Goal: Task Accomplishment & Management: Manage account settings

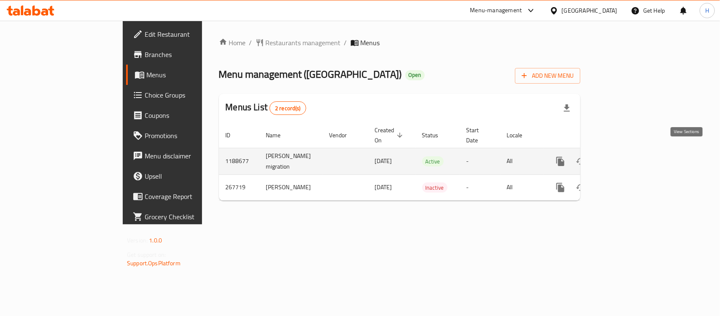
click at [625, 157] on icon "enhanced table" at bounding box center [622, 161] width 8 height 8
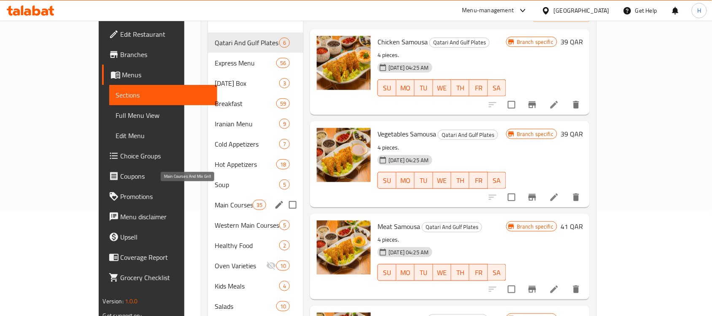
scroll to position [158, 0]
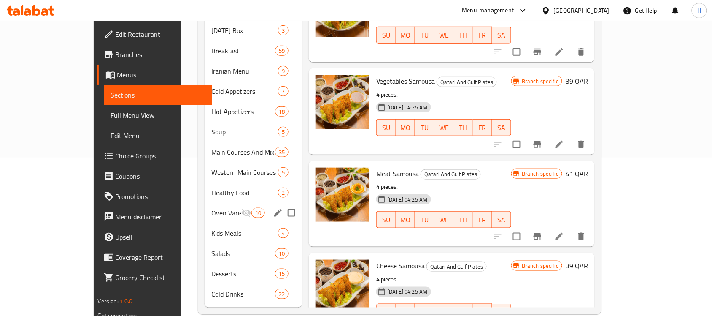
click at [205, 203] on div "Oven Varieties 10" at bounding box center [253, 213] width 97 height 20
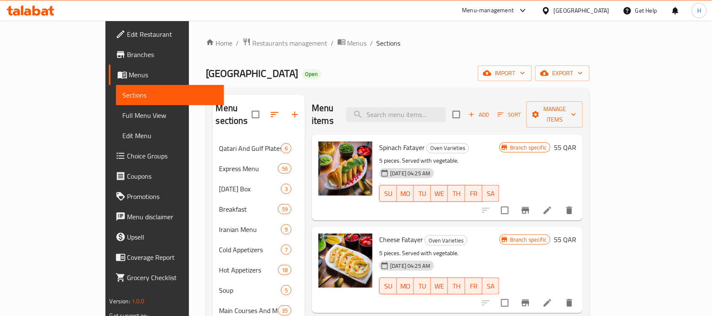
click at [127, 51] on span "Branches" at bounding box center [172, 54] width 90 height 10
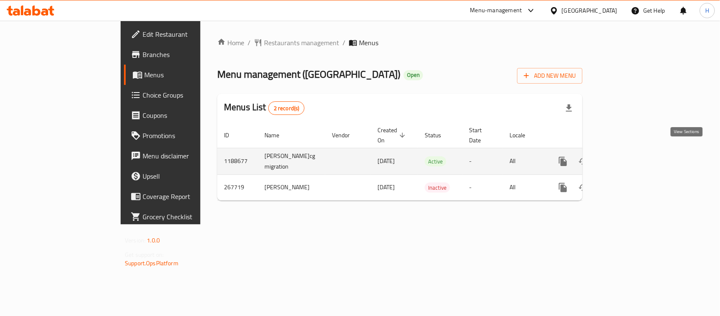
click at [634, 151] on link "enhanced table" at bounding box center [624, 161] width 20 height 20
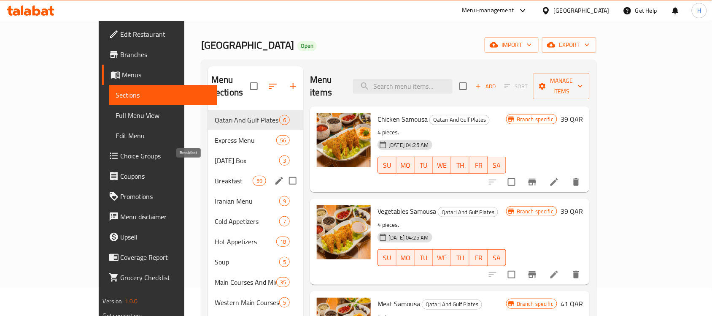
scroll to position [53, 0]
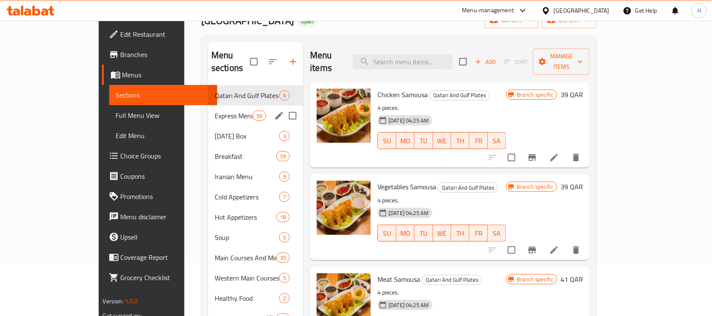
click at [208, 108] on div "Express Menu 56" at bounding box center [255, 116] width 95 height 20
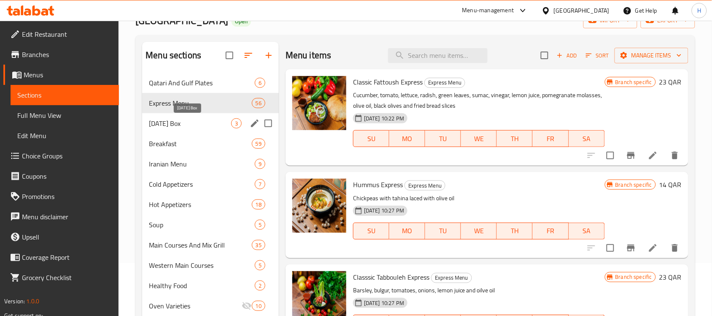
click at [184, 121] on span "[DATE] Box" at bounding box center [190, 123] width 82 height 10
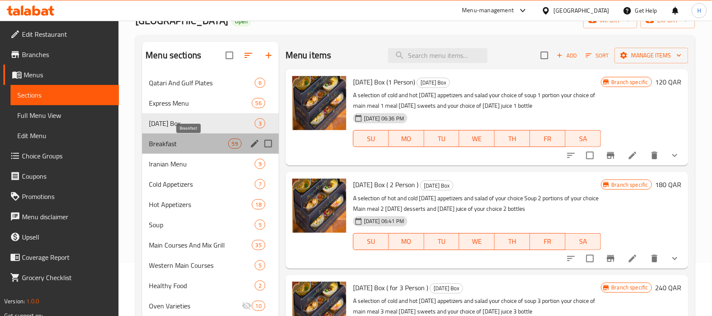
click at [198, 141] on span "Breakfast" at bounding box center [188, 143] width 79 height 10
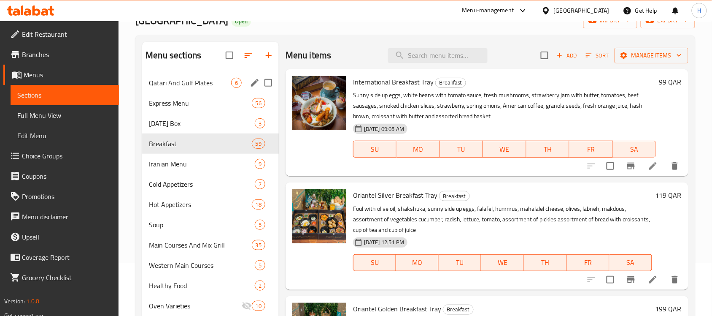
click at [146, 76] on div "Qatari And Gulf Plates 6" at bounding box center [210, 83] width 137 height 20
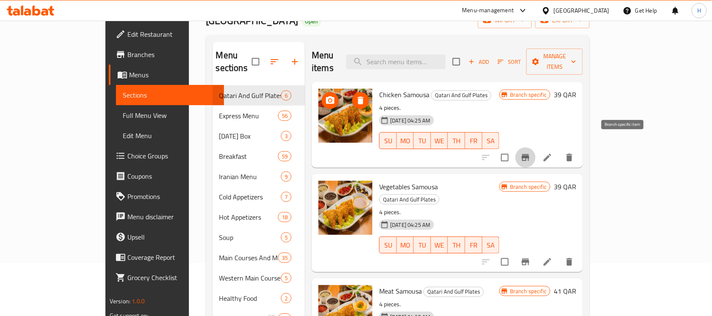
click at [536, 150] on button "Branch-specific-item" at bounding box center [526, 157] width 20 height 20
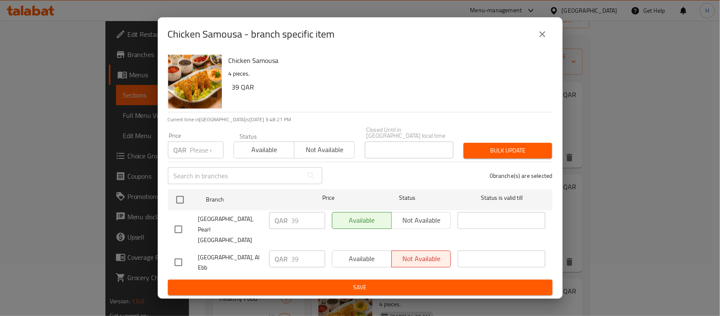
click at [547, 51] on div "Chicken Samousa - branch specific item" at bounding box center [360, 34] width 405 height 34
click at [547, 44] on div "Chicken Samousa - branch specific item" at bounding box center [360, 34] width 385 height 20
click at [547, 39] on icon "close" at bounding box center [543, 34] width 10 height 10
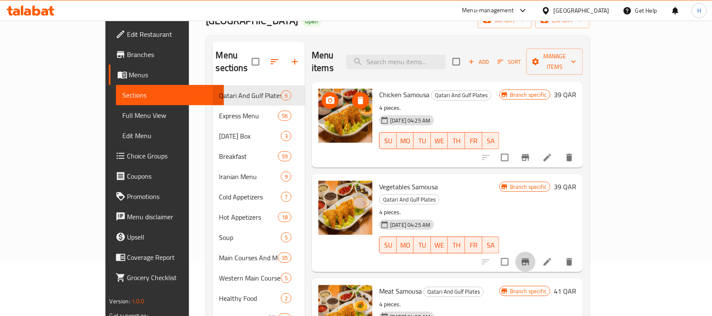
click at [531, 257] on icon "Branch-specific-item" at bounding box center [526, 262] width 10 height 10
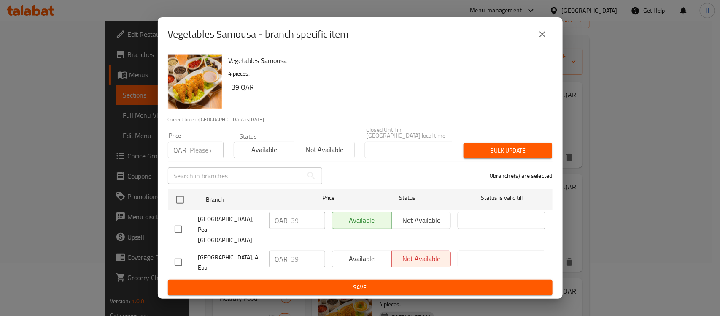
click at [541, 36] on button "close" at bounding box center [543, 34] width 20 height 20
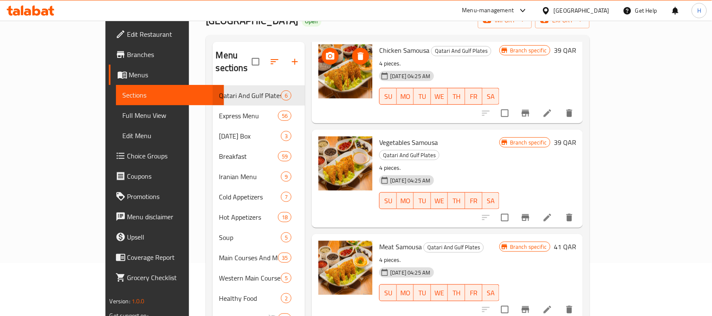
scroll to position [106, 0]
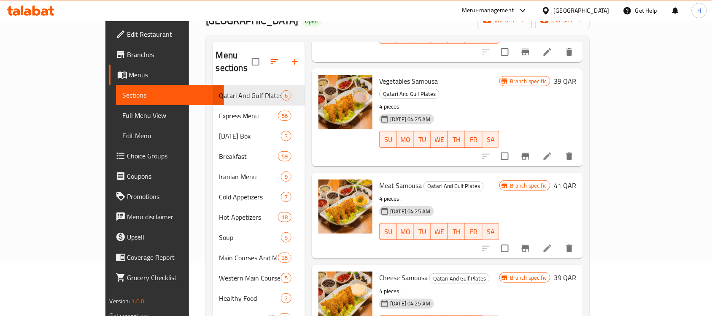
click at [580, 146] on div at bounding box center [528, 156] width 104 height 20
click at [531, 151] on icon "Branch-specific-item" at bounding box center [526, 156] width 10 height 10
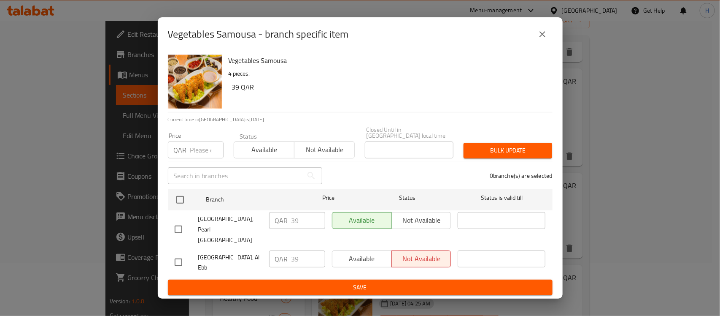
click at [544, 39] on icon "close" at bounding box center [543, 34] width 10 height 10
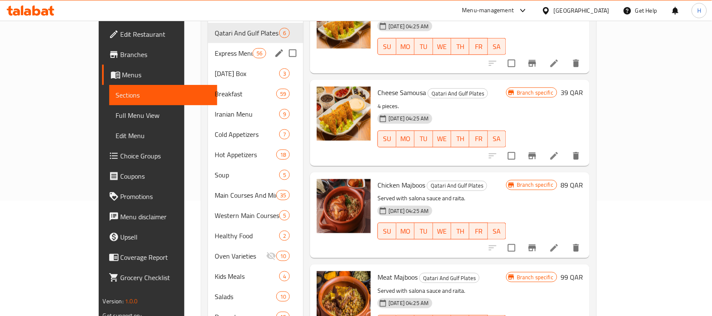
scroll to position [55, 0]
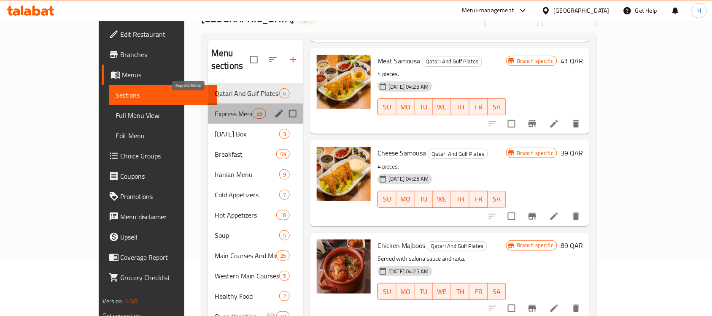
click at [215, 108] on span "Express Menu" at bounding box center [234, 113] width 38 height 10
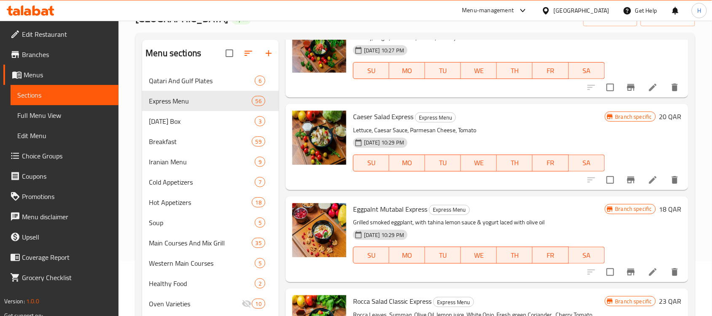
scroll to position [269, 0]
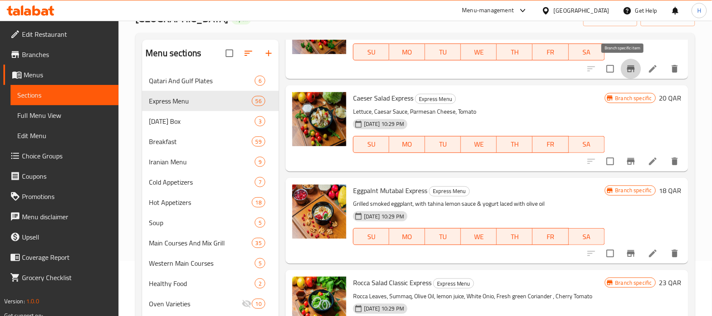
click at [628, 72] on icon "Branch-specific-item" at bounding box center [632, 68] width 8 height 7
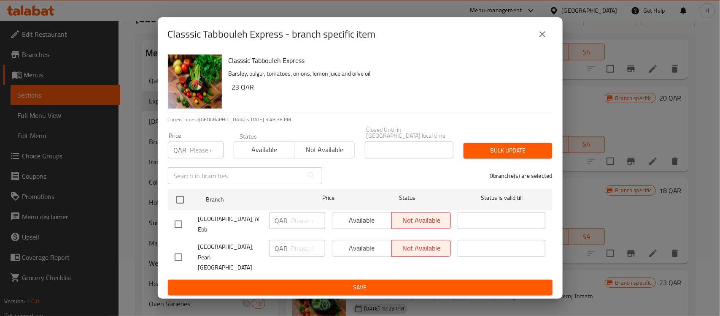
click at [541, 37] on icon "close" at bounding box center [543, 34] width 6 height 6
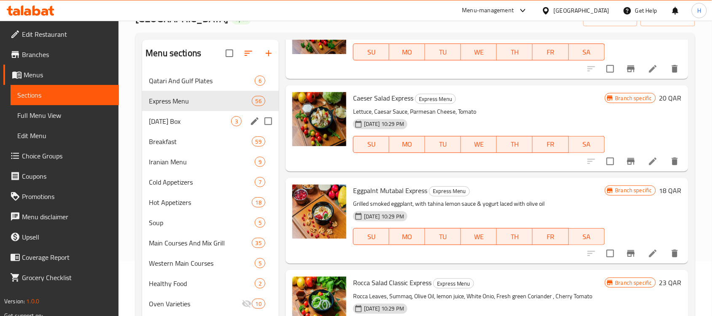
click at [157, 119] on span "[DATE] Box" at bounding box center [190, 121] width 82 height 10
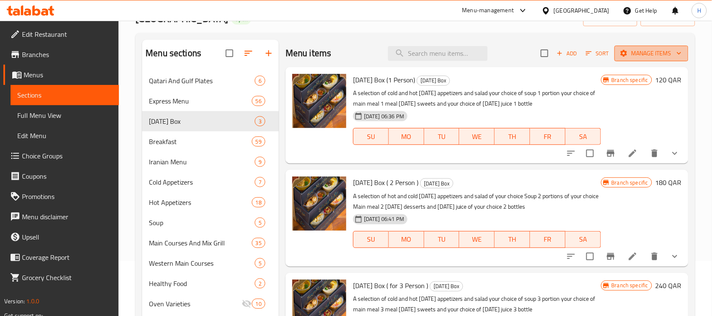
click at [660, 54] on span "Manage items" at bounding box center [652, 53] width 60 height 11
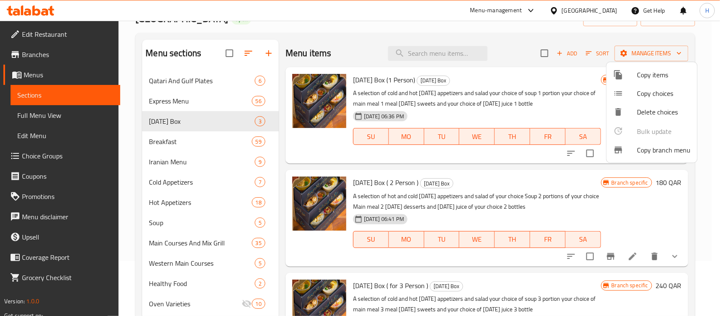
click at [544, 54] on div at bounding box center [360, 158] width 720 height 316
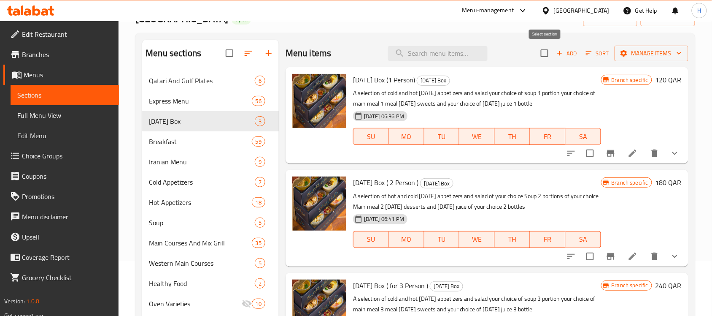
click at [544, 54] on input "checkbox" at bounding box center [545, 53] width 18 height 18
checkbox input "true"
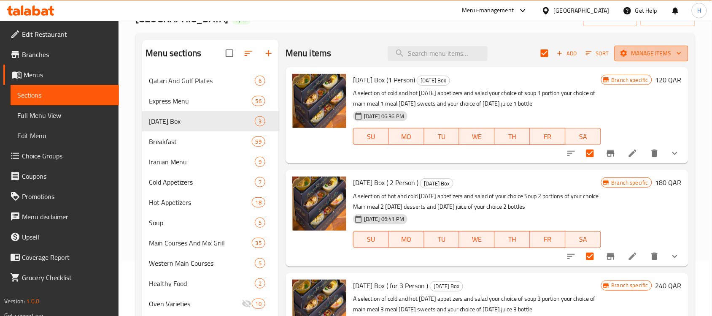
click at [639, 55] on span "Manage items" at bounding box center [652, 53] width 60 height 11
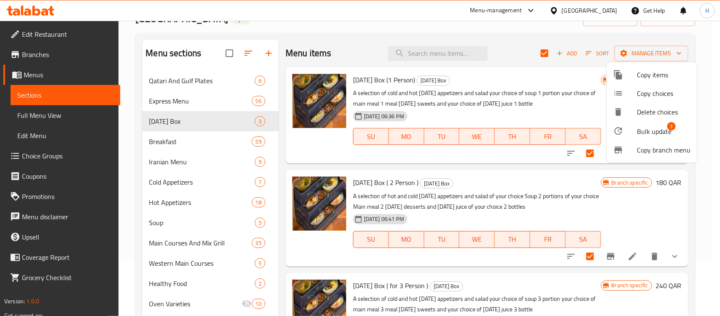
click at [673, 127] on span "3" at bounding box center [672, 126] width 8 height 8
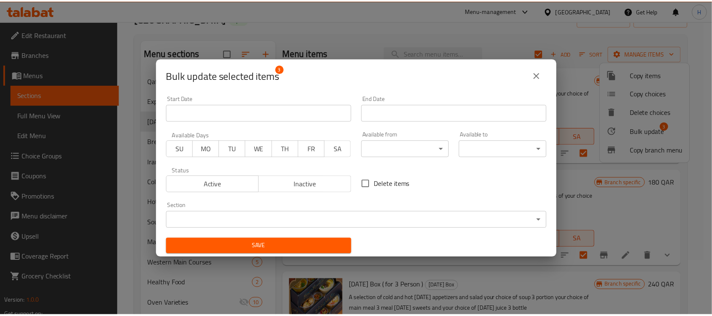
scroll to position [1, 0]
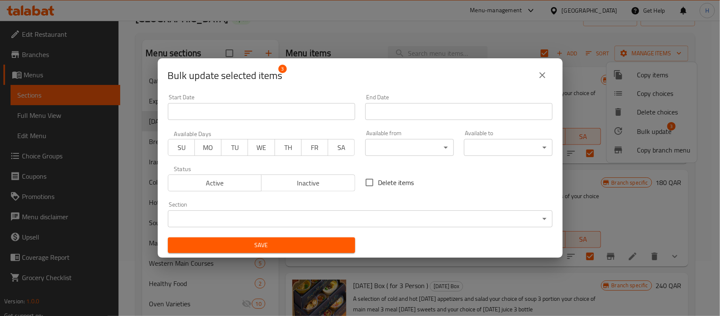
click at [545, 79] on icon "close" at bounding box center [543, 75] width 10 height 10
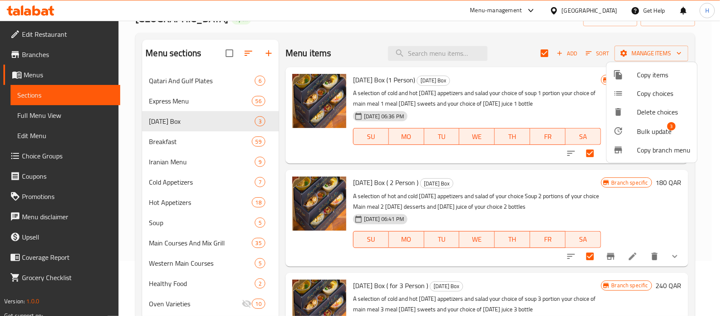
click at [549, 53] on div at bounding box center [360, 158] width 720 height 316
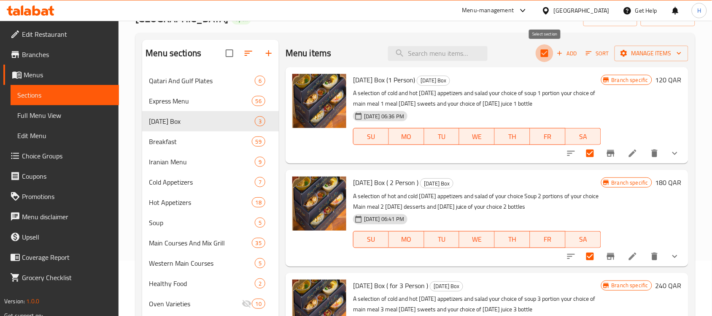
click at [543, 51] on input "checkbox" at bounding box center [545, 53] width 18 height 18
checkbox input "false"
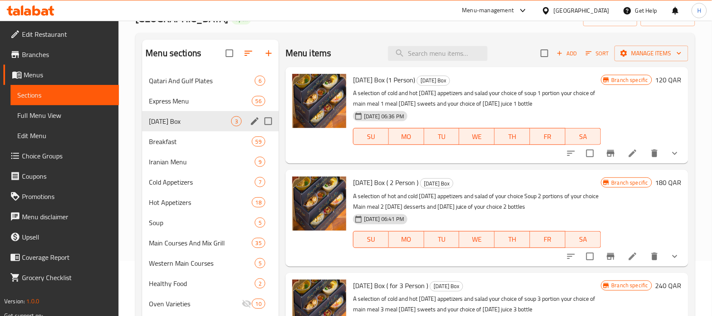
click at [162, 133] on div "Breakfast 59" at bounding box center [210, 141] width 137 height 20
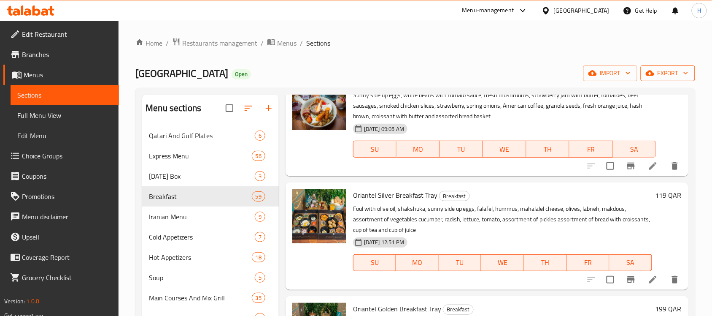
click at [668, 72] on span "export" at bounding box center [668, 73] width 41 height 11
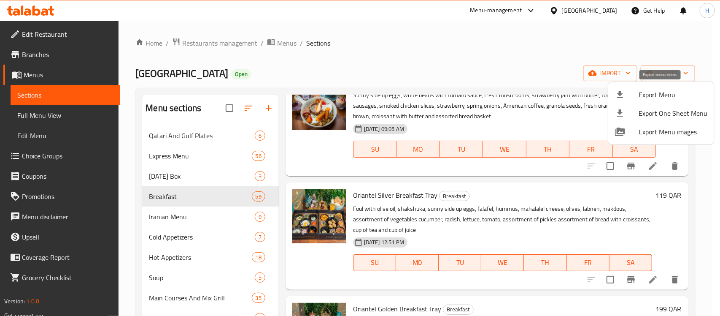
click at [639, 96] on span "Export Menu" at bounding box center [673, 94] width 69 height 10
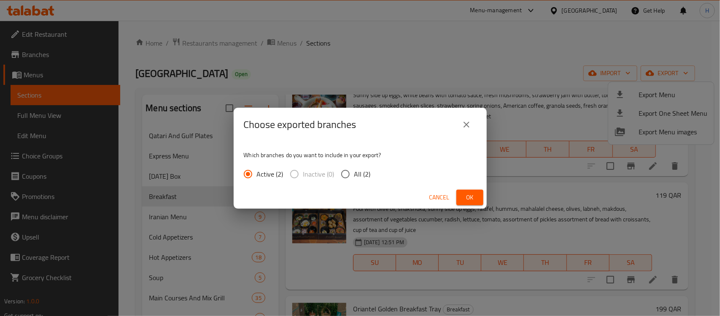
click at [360, 177] on span "All (2)" at bounding box center [363, 174] width 16 height 10
click at [355, 177] on input "All (2)" at bounding box center [346, 174] width 18 height 18
radio input "true"
click at [465, 198] on span "Ok" at bounding box center [470, 197] width 14 height 11
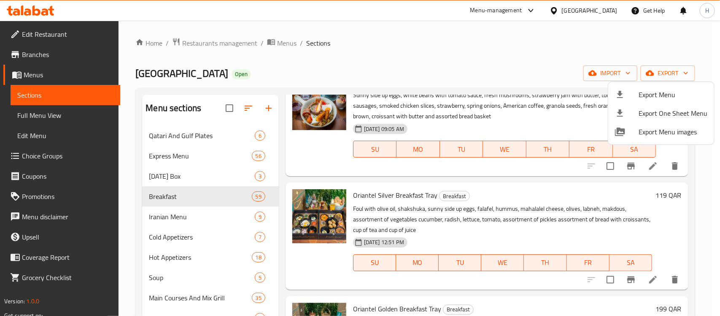
click at [207, 244] on div at bounding box center [360, 158] width 720 height 316
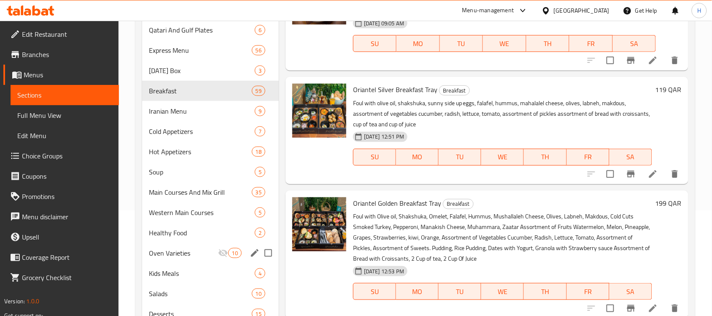
scroll to position [158, 0]
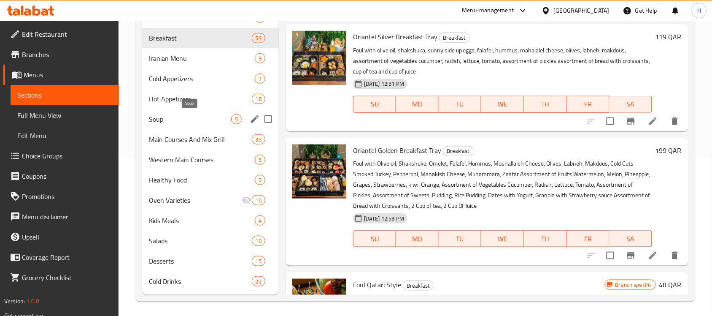
click at [162, 121] on span "Soup" at bounding box center [190, 119] width 82 height 10
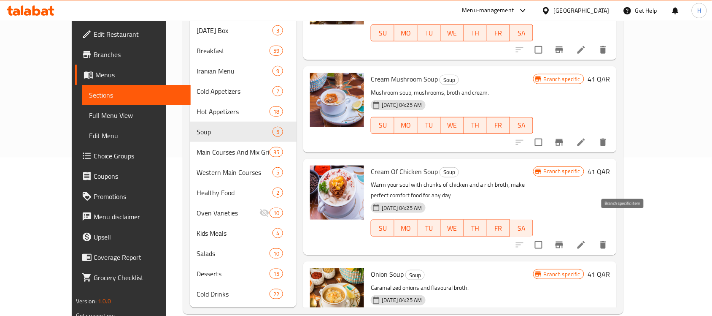
click at [565, 240] on icon "Branch-specific-item" at bounding box center [560, 245] width 10 height 10
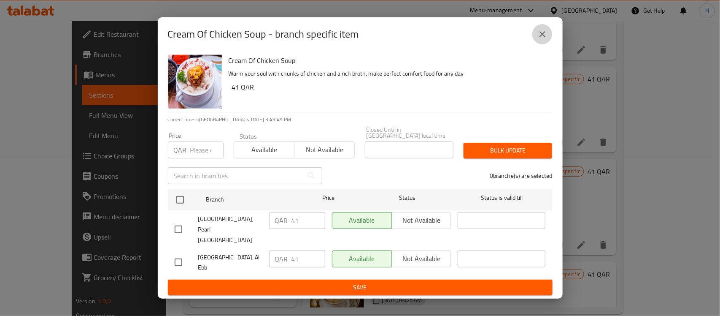
click at [540, 37] on icon "close" at bounding box center [543, 34] width 6 height 6
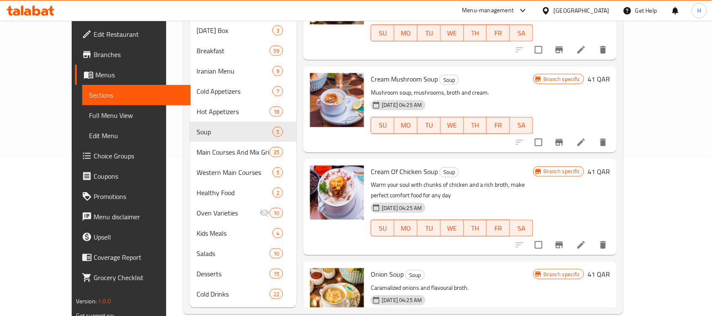
click at [183, 233] on div "Menu sections Qatari And Gulf Plates 6 Express Menu 56 [DATE] Box 3 Breakfast 5…" at bounding box center [403, 122] width 441 height 384
click at [197, 228] on span "Kids Meals" at bounding box center [235, 233] width 76 height 10
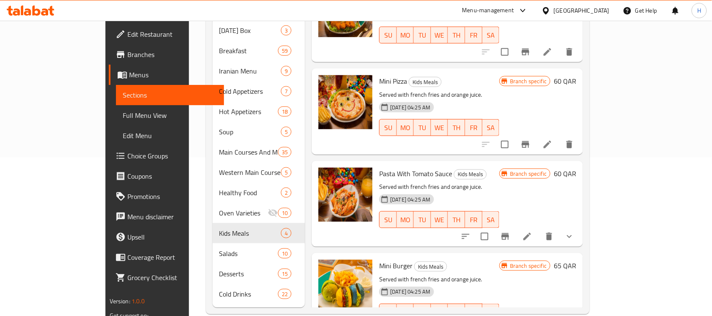
click at [580, 226] on div at bounding box center [518, 236] width 124 height 20
click at [516, 226] on button "Branch-specific-item" at bounding box center [505, 236] width 20 height 20
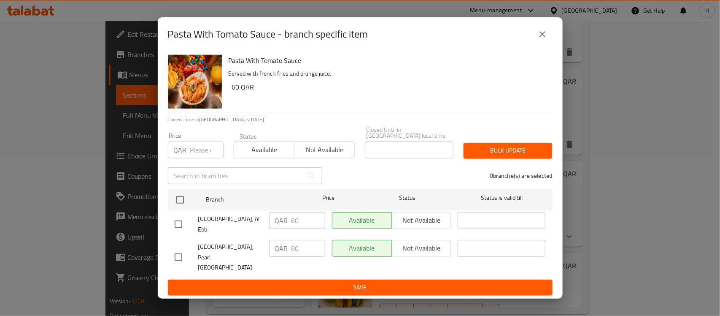
click at [553, 44] on div "Pasta With Tomato Sauce - branch specific item" at bounding box center [360, 34] width 405 height 34
click at [534, 44] on button "close" at bounding box center [543, 34] width 20 height 20
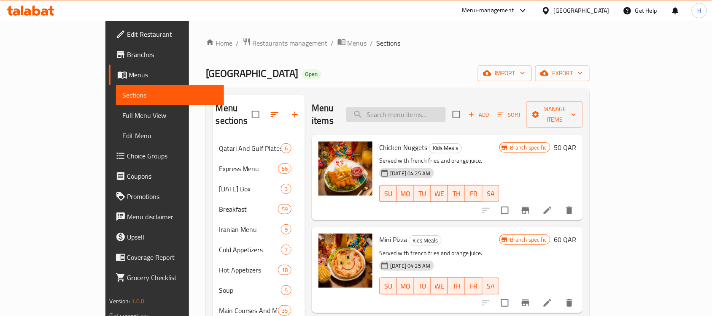
click at [446, 108] on input "search" at bounding box center [396, 114] width 100 height 15
paste input "breakfast items"
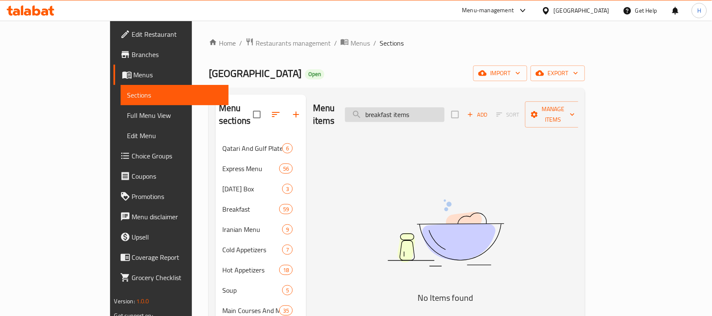
click at [445, 107] on input "breakfast items" at bounding box center [395, 114] width 100 height 15
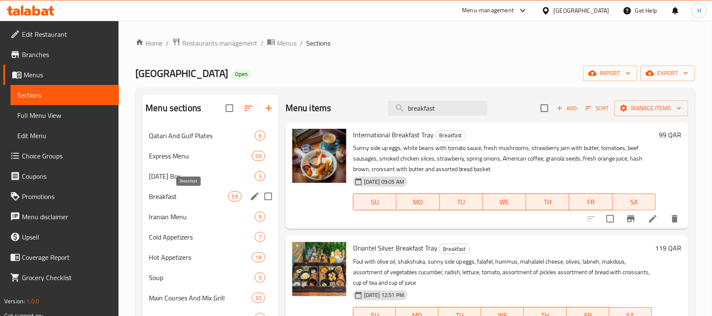
type input "breakfast"
click at [208, 196] on span "Breakfast" at bounding box center [188, 196] width 79 height 10
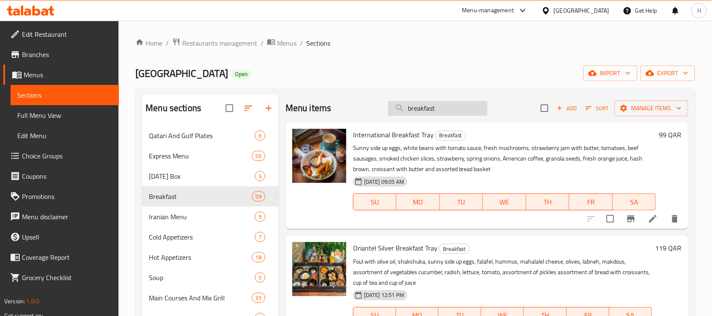
click at [464, 112] on input "breakfast" at bounding box center [438, 108] width 100 height 15
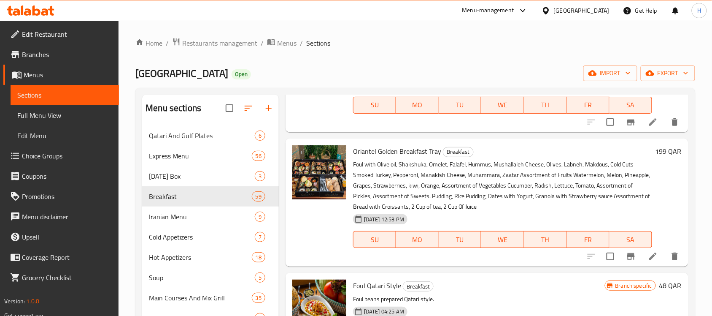
scroll to position [211, 0]
click at [78, 111] on span "Full Menu View" at bounding box center [64, 115] width 95 height 10
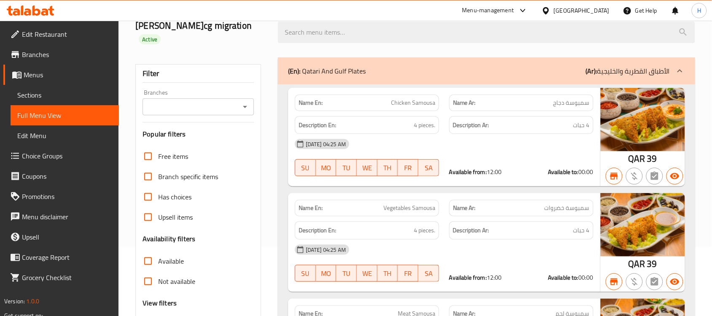
scroll to position [211, 0]
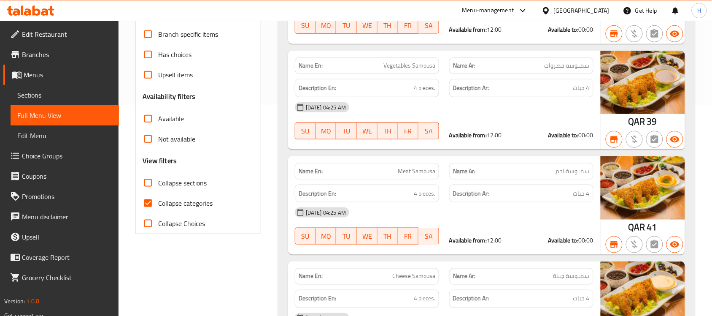
click at [195, 198] on span "Collapse categories" at bounding box center [185, 203] width 54 height 10
click at [158, 193] on input "Collapse categories" at bounding box center [148, 203] width 20 height 20
checkbox input "false"
click at [458, 179] on div "Description Ar: 4 حبات" at bounding box center [521, 193] width 154 height 28
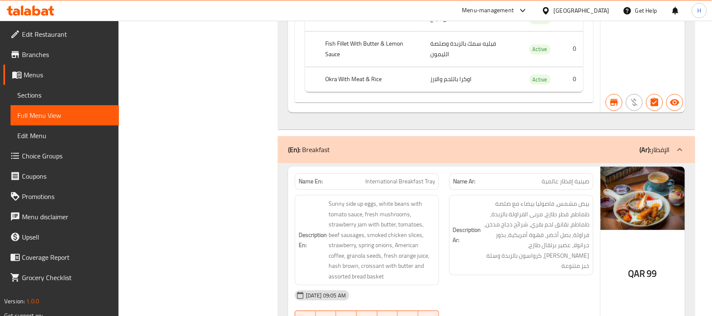
scroll to position [11221, 0]
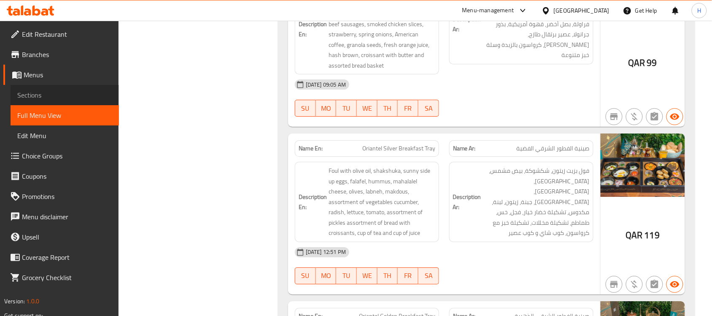
click at [45, 93] on span "Sections" at bounding box center [64, 95] width 95 height 10
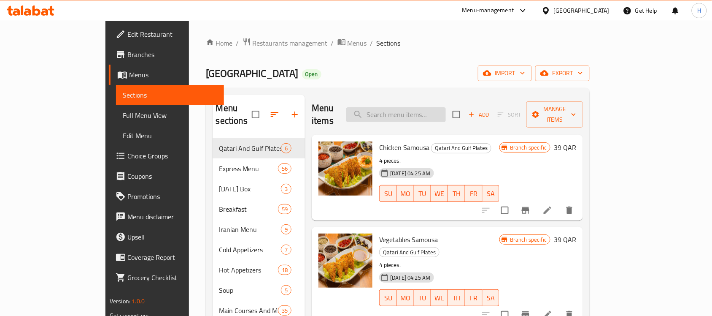
click at [420, 112] on input "search" at bounding box center [396, 114] width 100 height 15
paste input "breakfast items"
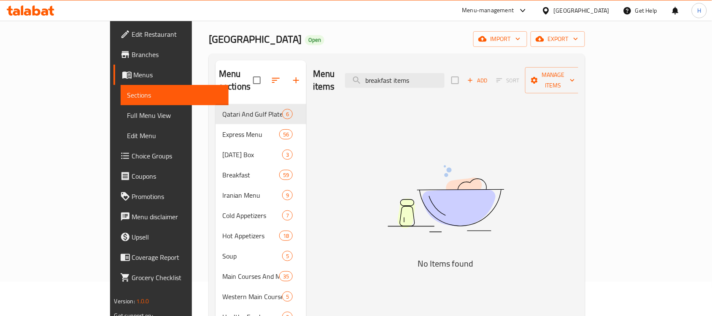
scroll to position [53, 0]
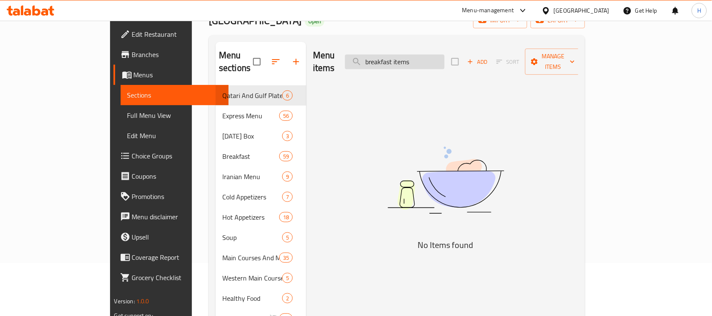
click at [444, 55] on input "breakfast items" at bounding box center [395, 61] width 100 height 15
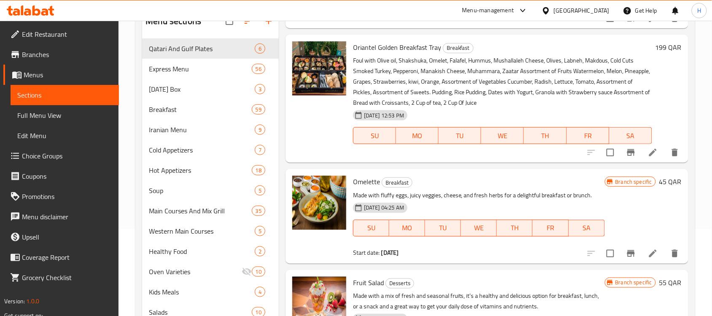
scroll to position [106, 0]
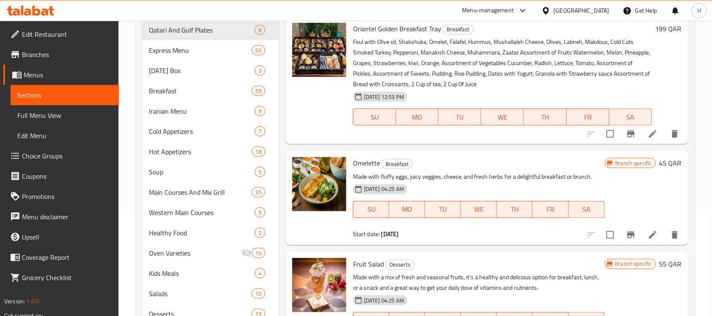
type input "breakfast"
click at [628, 235] on icon "Branch-specific-item" at bounding box center [632, 234] width 8 height 7
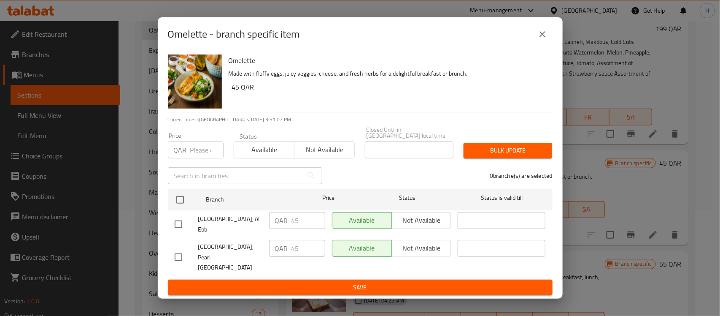
click at [547, 39] on icon "close" at bounding box center [543, 34] width 10 height 10
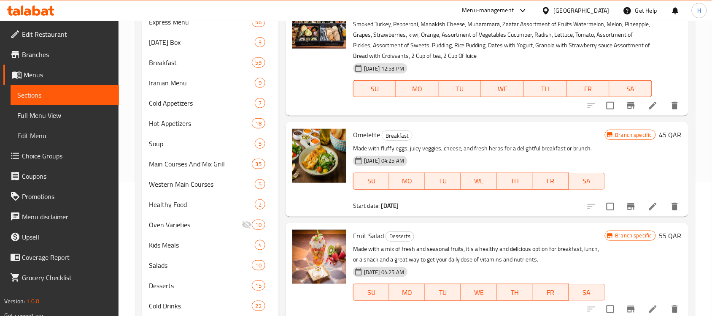
scroll to position [160, 0]
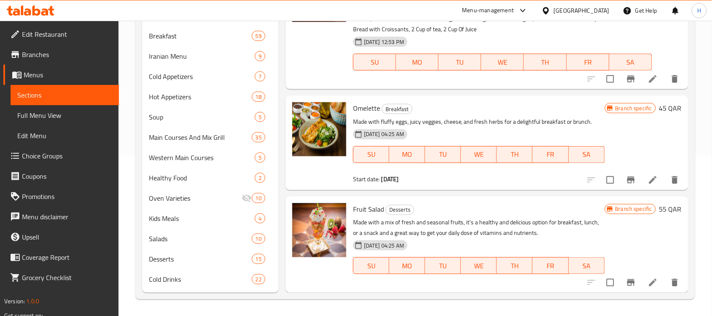
click at [621, 277] on button "Branch-specific-item" at bounding box center [631, 282] width 20 height 20
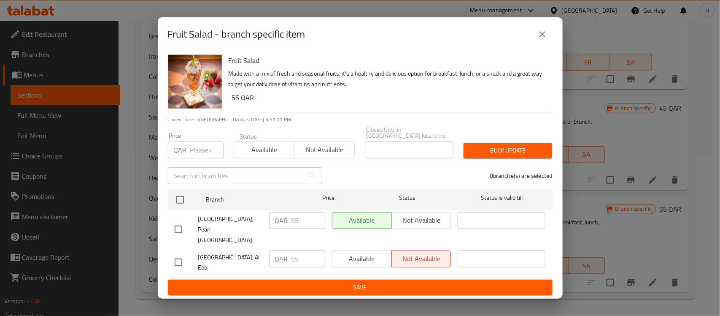
click at [551, 38] on div "Fruit Salad - branch specific item" at bounding box center [360, 34] width 385 height 20
click at [545, 39] on icon "close" at bounding box center [543, 34] width 10 height 10
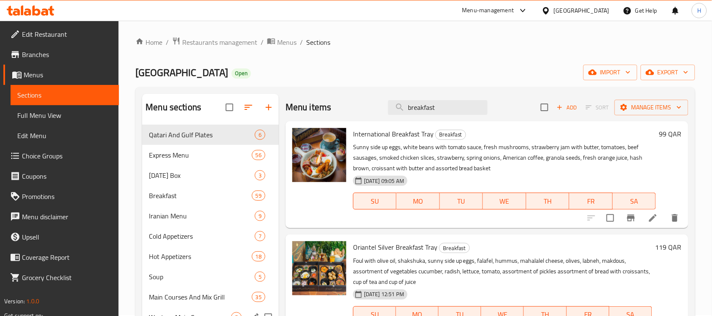
scroll to position [0, 0]
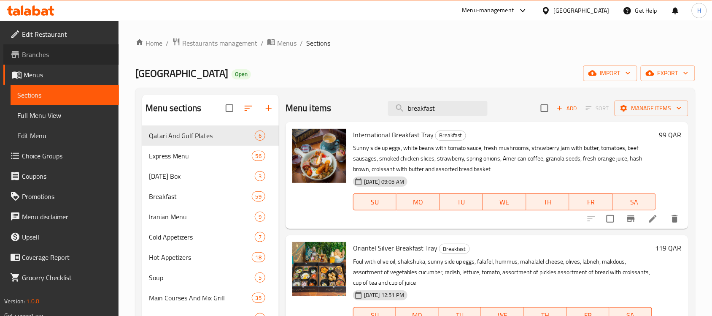
click at [59, 53] on span "Branches" at bounding box center [67, 54] width 90 height 10
